Goal: Task Accomplishment & Management: Manage account settings

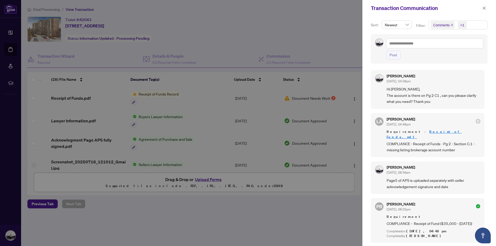
click at [306, 99] on div at bounding box center [248, 123] width 496 height 246
click at [483, 9] on icon "close" at bounding box center [484, 8] width 4 height 4
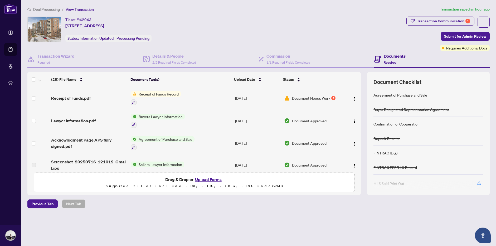
click at [317, 99] on span "Document Needs Work" at bounding box center [311, 98] width 38 height 6
click at [462, 22] on div "Transaction Communication 1" at bounding box center [443, 21] width 53 height 8
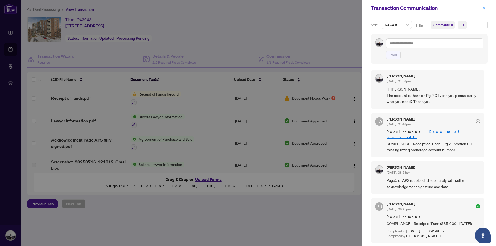
click at [485, 8] on icon "close" at bounding box center [484, 8] width 4 height 4
